Goal: Task Accomplishment & Management: Use online tool/utility

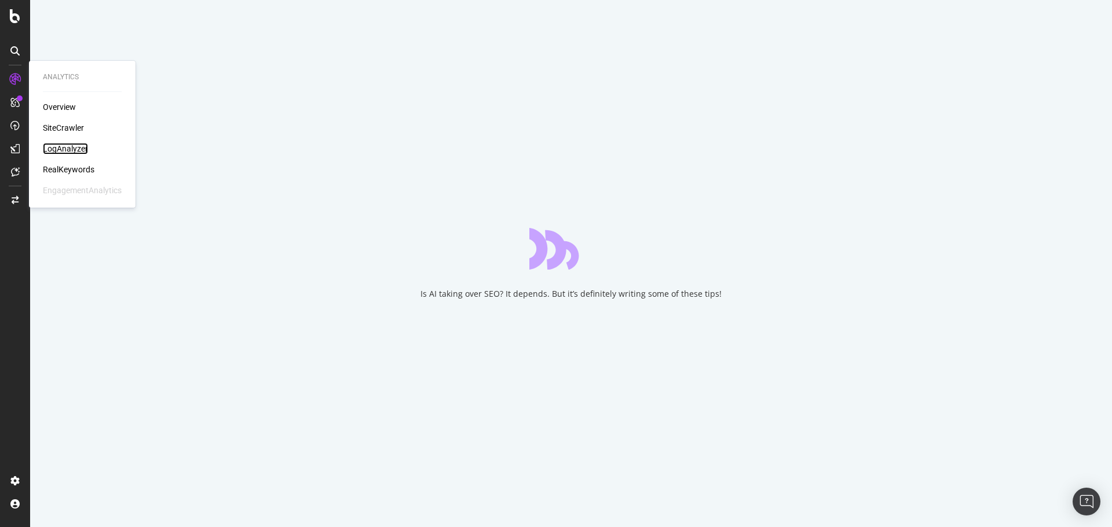
click at [71, 144] on div "LogAnalyzer" at bounding box center [65, 149] width 45 height 12
click at [50, 148] on div "LogAnalyzer" at bounding box center [65, 149] width 45 height 12
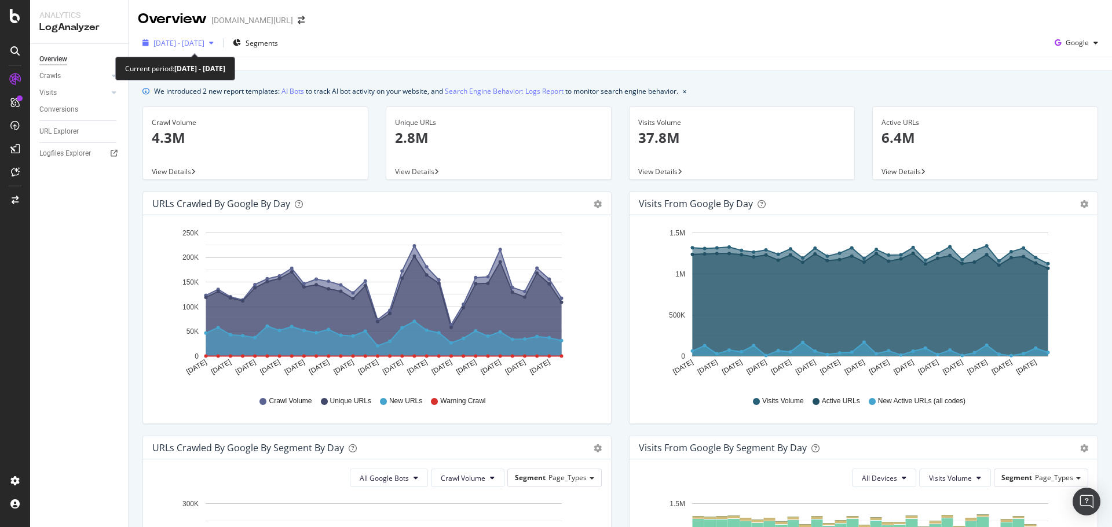
click at [213, 49] on div "[DATE] - [DATE]" at bounding box center [178, 42] width 80 height 17
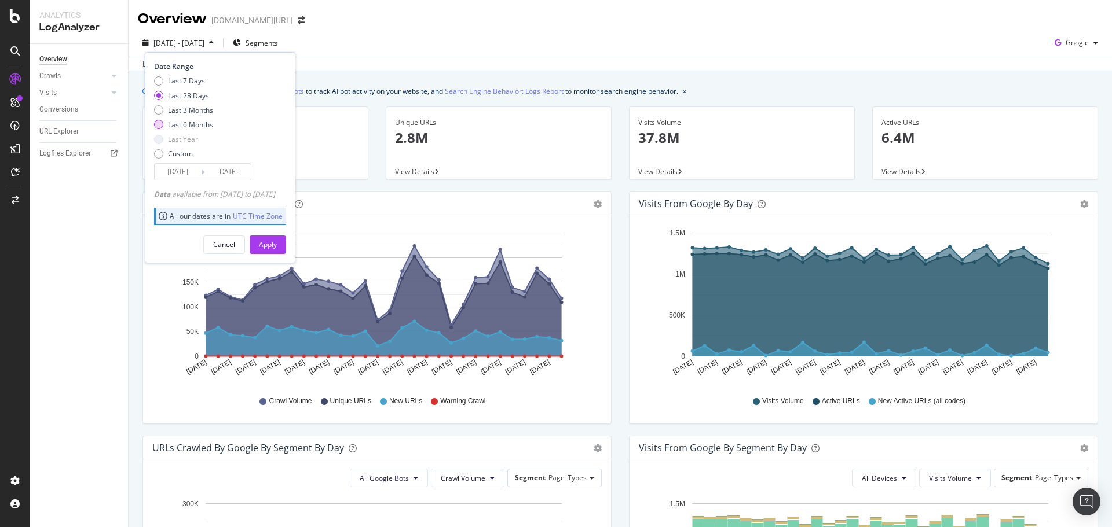
click at [204, 120] on div "Last 6 Months" at bounding box center [190, 125] width 45 height 10
type input "[DATE]"
click at [277, 240] on div "Apply" at bounding box center [268, 245] width 18 height 10
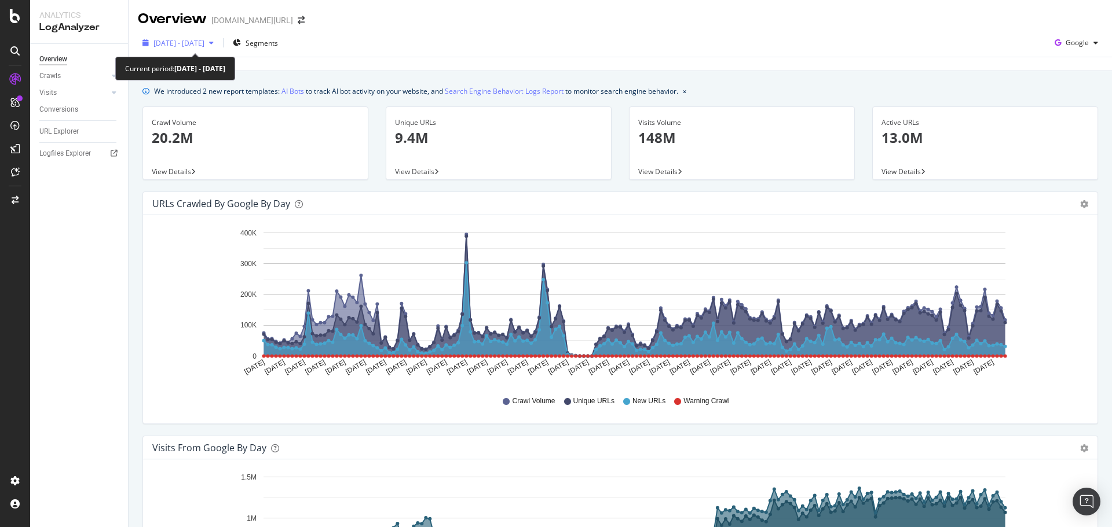
click at [204, 46] on span "[DATE] - [DATE]" at bounding box center [178, 43] width 51 height 10
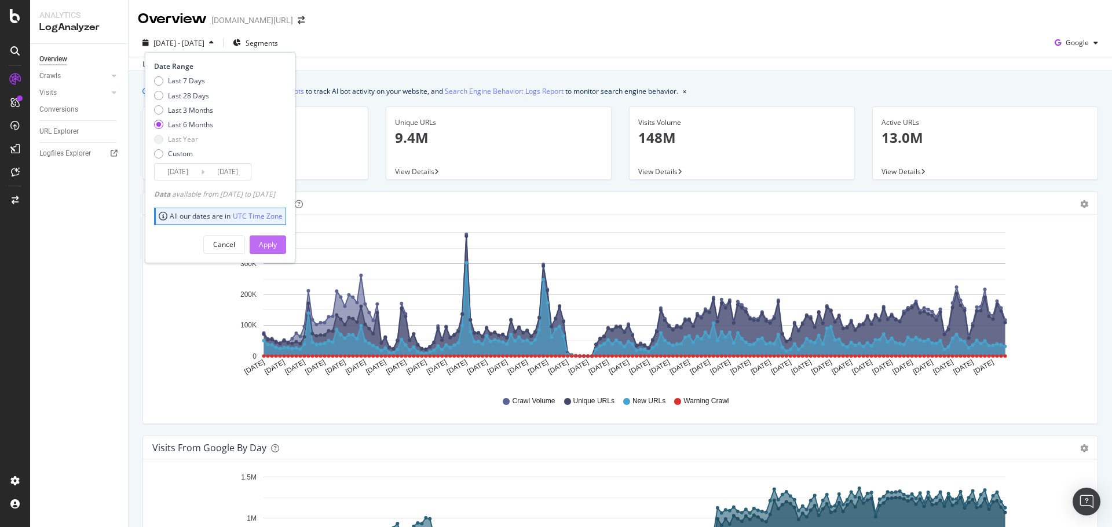
click at [277, 245] on div "Apply" at bounding box center [268, 245] width 18 height 10
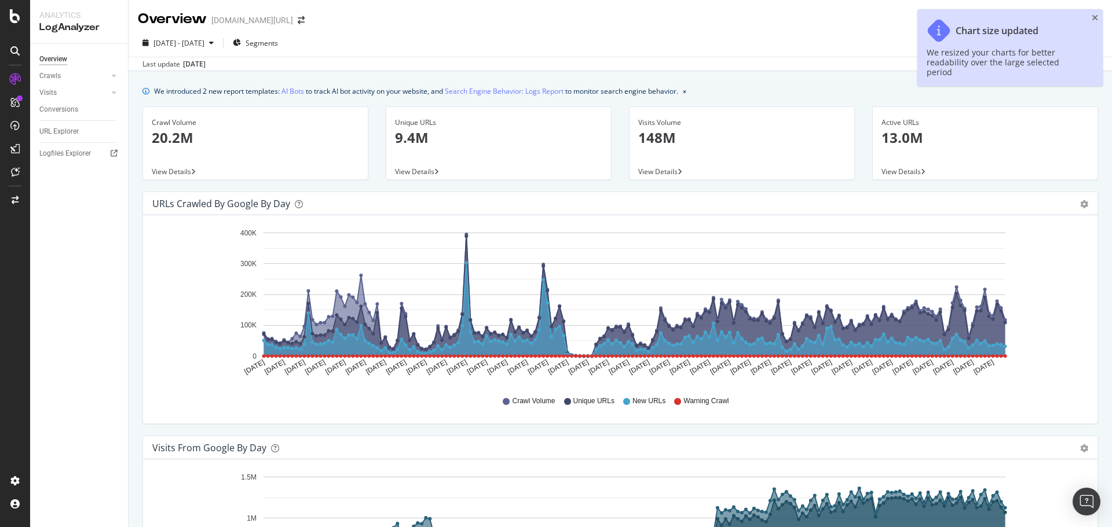
click at [1090, 16] on div "Chart size updated We resized your charts for better readability over the large…" at bounding box center [1009, 47] width 185 height 77
click at [1094, 16] on icon "close toast" at bounding box center [1094, 18] width 6 height 8
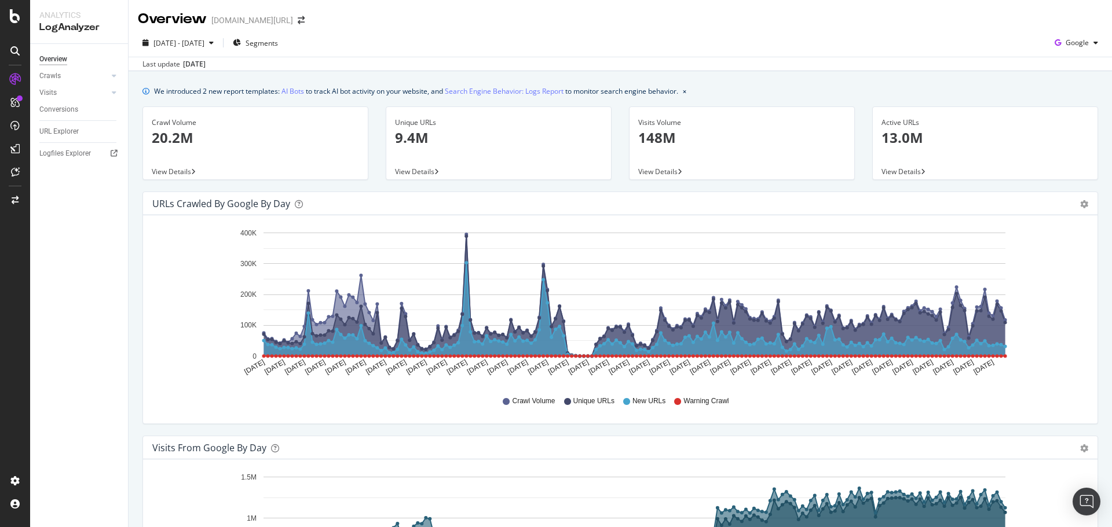
scroll to position [214, 0]
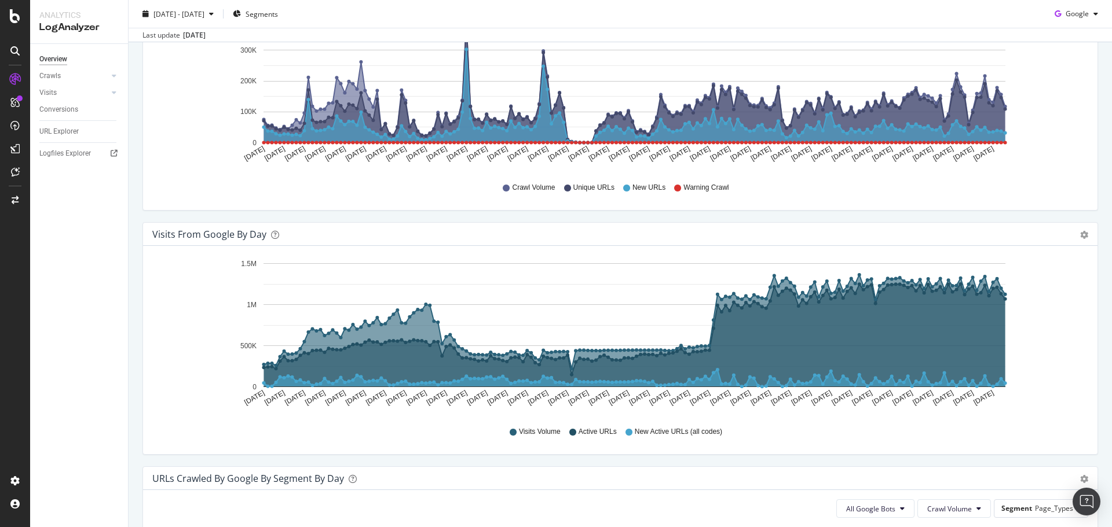
click at [786, 22] on div "[DATE] - [DATE] Segments Google" at bounding box center [620, 16] width 983 height 23
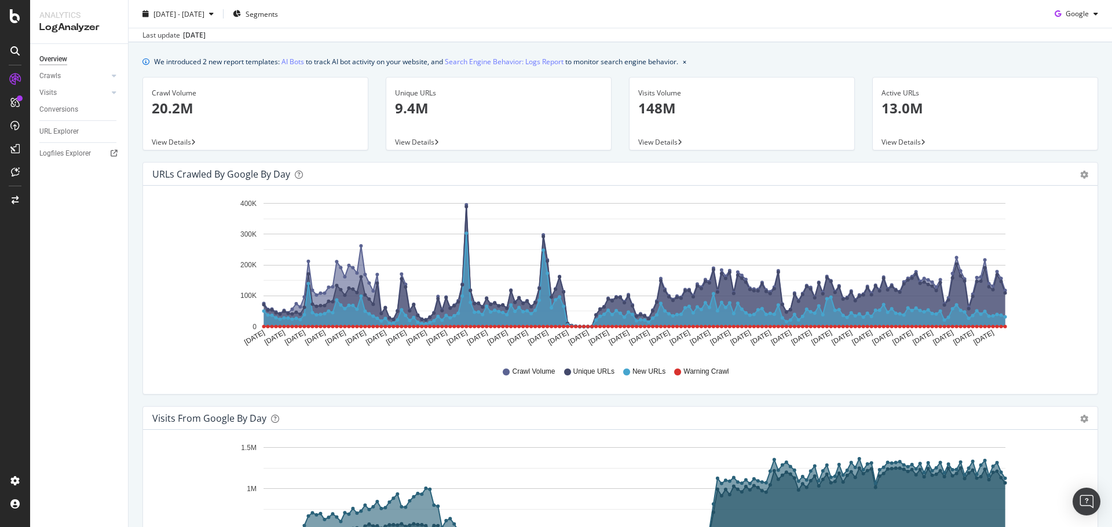
scroll to position [0, 0]
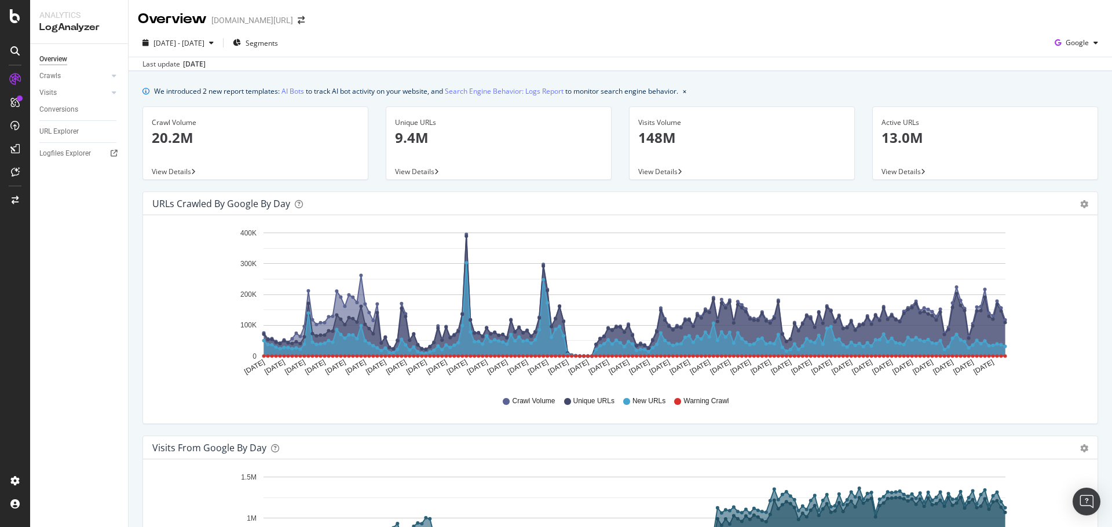
click at [811, 36] on div "[DATE] - [DATE] Segments Google" at bounding box center [620, 45] width 983 height 23
